Goal: Navigation & Orientation: Find specific page/section

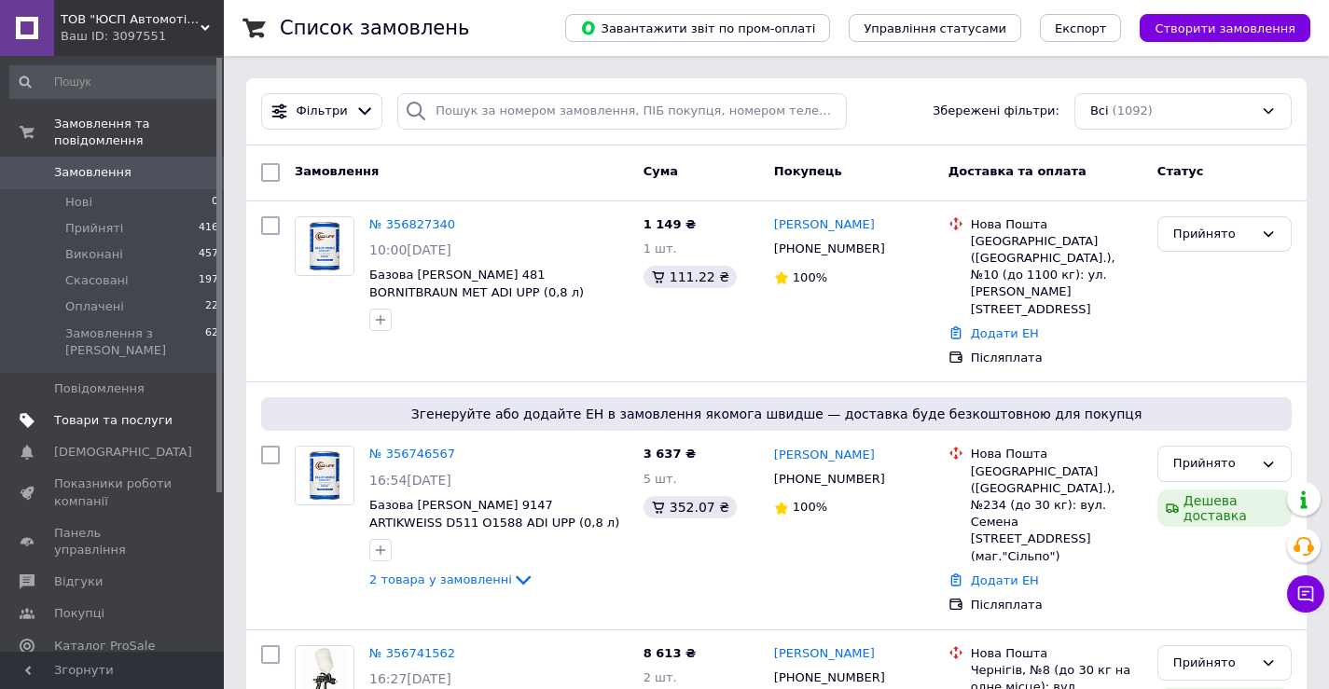
click at [139, 412] on span "Товари та послуги" at bounding box center [113, 420] width 118 height 17
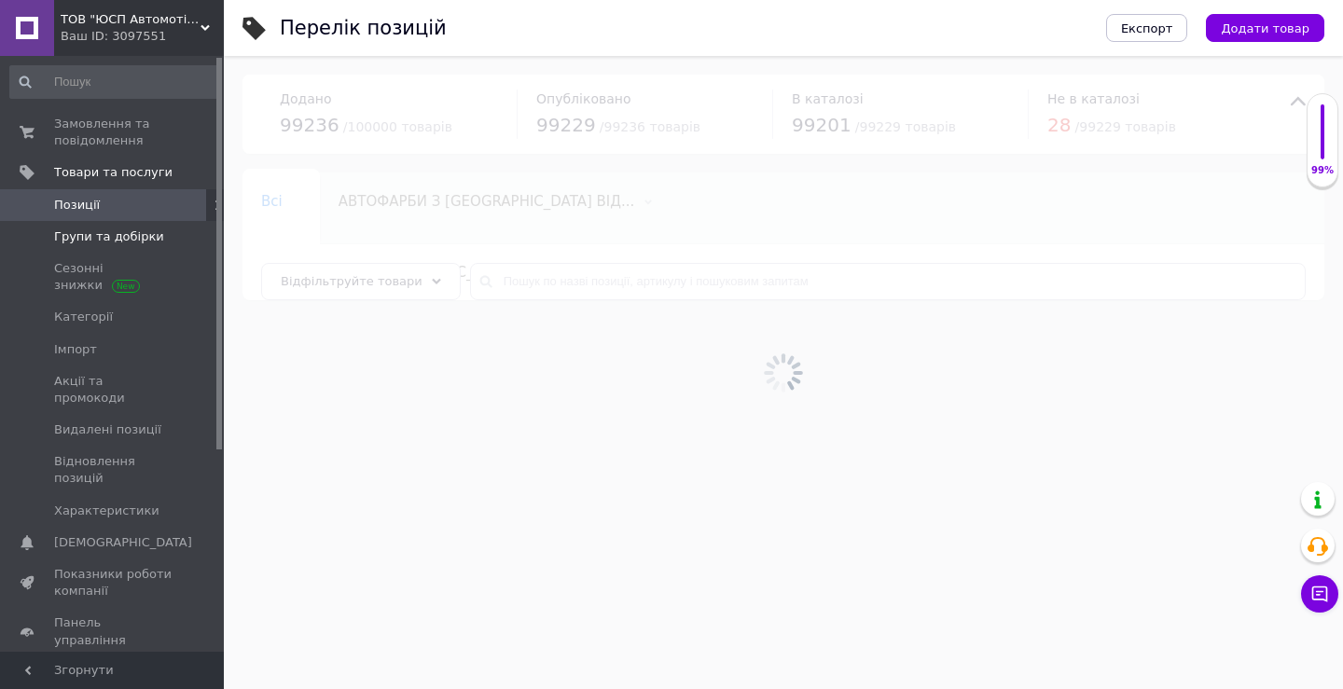
click at [143, 242] on span "Групи та добірки" at bounding box center [109, 236] width 110 height 17
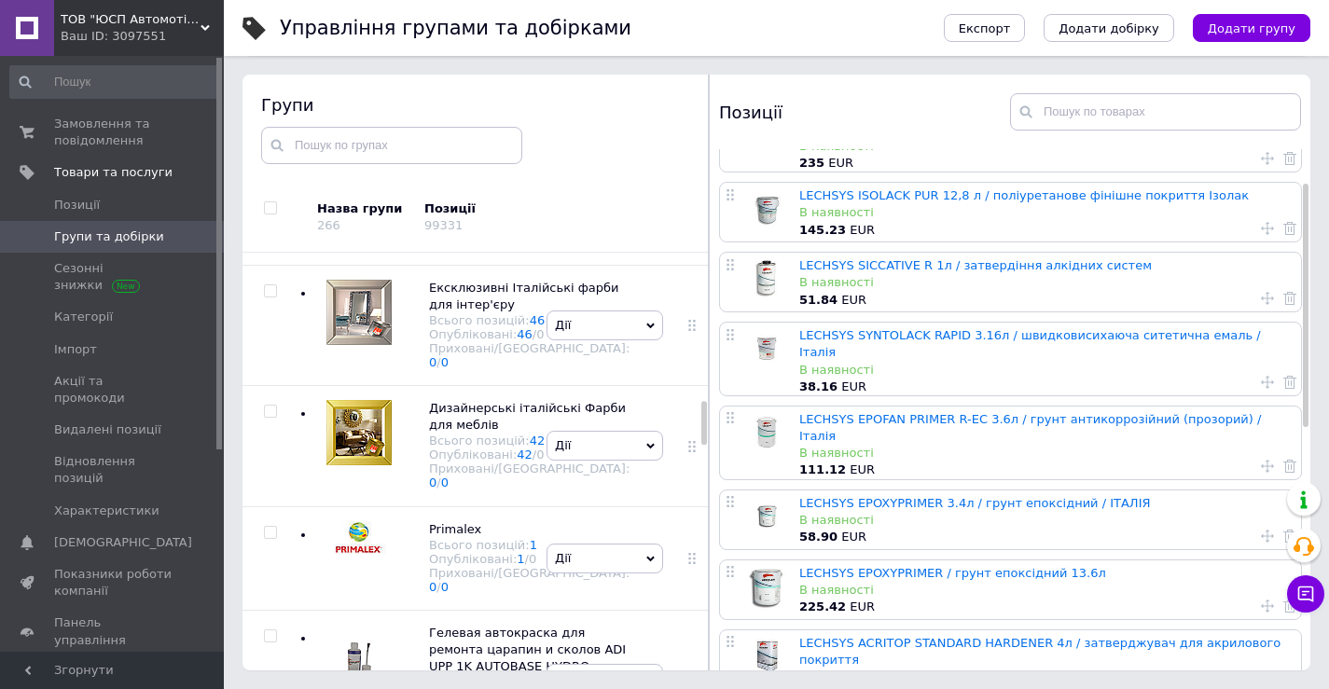
scroll to position [28, 0]
